Goal: Find specific page/section: Find specific page/section

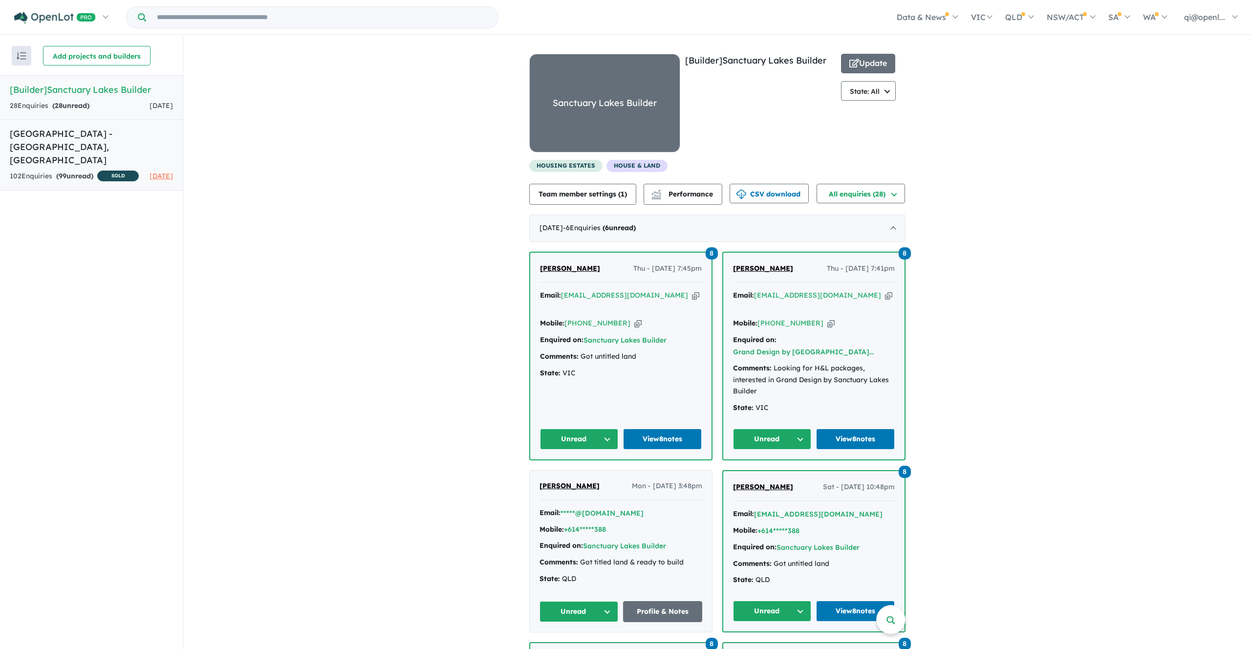
click at [52, 141] on h5 "Sanctuary Lakes Estate - Point Cook , VIC" at bounding box center [91, 147] width 163 height 40
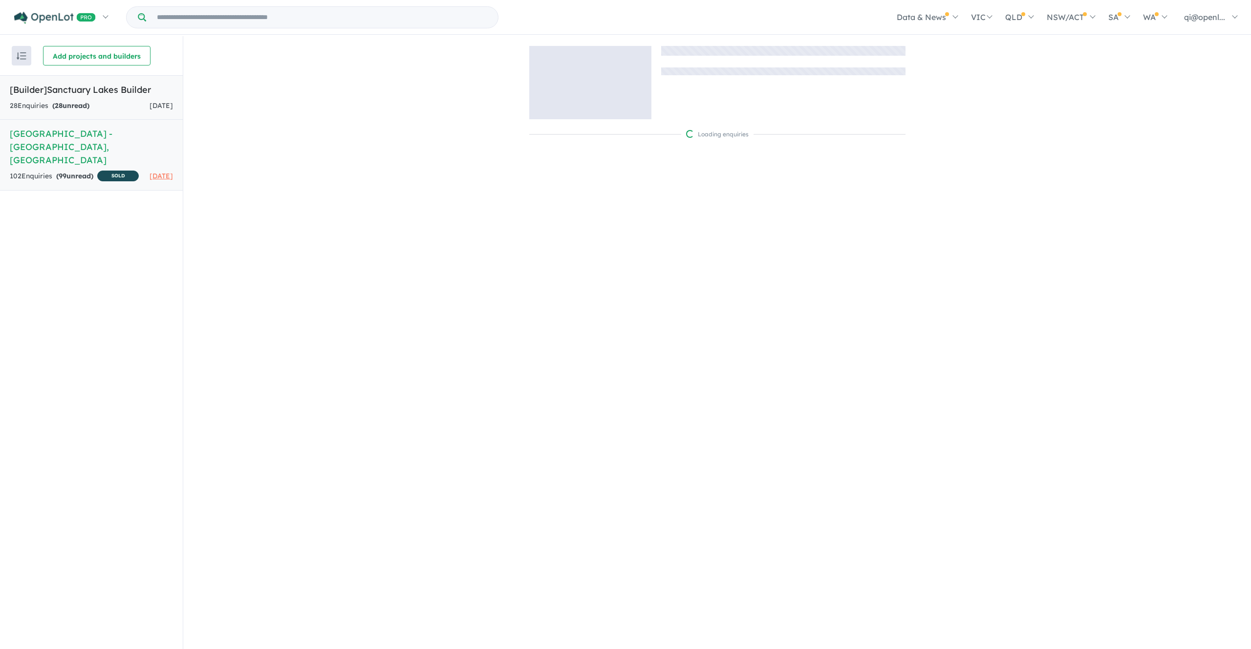
click at [79, 89] on h5 "[Builder] Sanctuary Lakes Builder" at bounding box center [91, 89] width 163 height 13
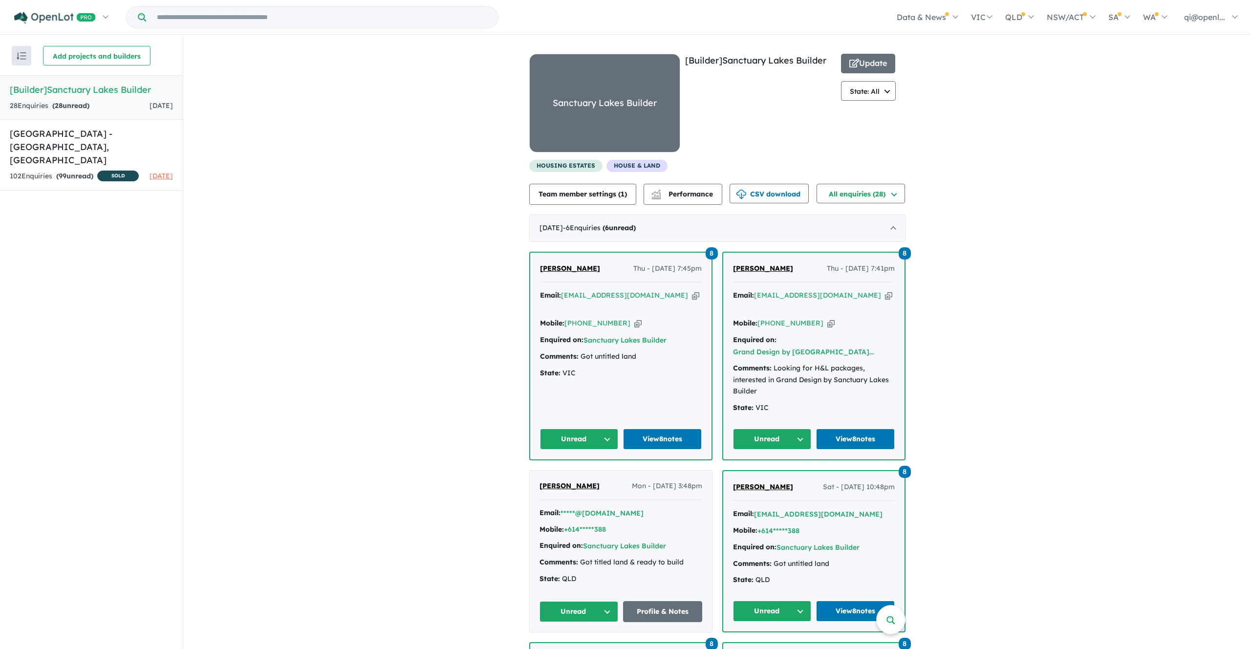
click at [598, 121] on div "Sanctuary Lakes Builder" at bounding box center [605, 103] width 150 height 98
click at [740, 146] on div "[Builder] Sanctuary Lakes Builder" at bounding box center [760, 107] width 151 height 106
click at [774, 117] on div "[Builder] Sanctuary Lakes Builder" at bounding box center [760, 107] width 151 height 106
click at [803, 72] on div "[Builder] Sanctuary Lakes Builder" at bounding box center [760, 107] width 151 height 106
click at [849, 68] on span "button" at bounding box center [854, 63] width 10 height 15
